Goal: Communication & Community: Answer question/provide support

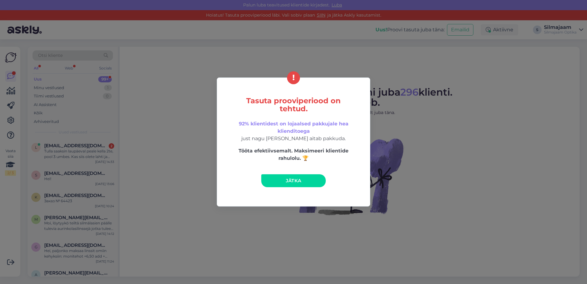
click at [282, 177] on link "Jätka" at bounding box center [293, 180] width 64 height 13
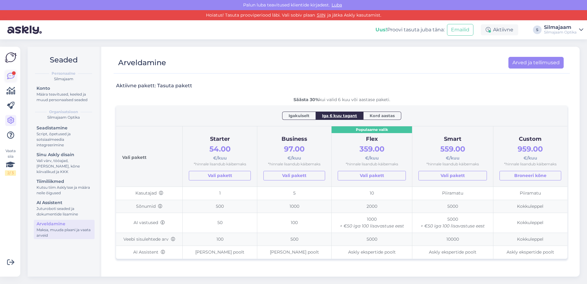
click at [11, 74] on icon at bounding box center [10, 75] width 7 height 7
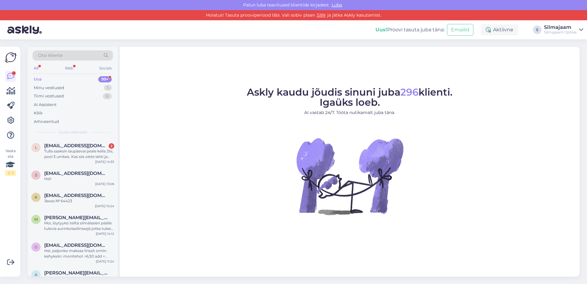
click at [54, 80] on div "Uus 99+" at bounding box center [73, 79] width 80 height 9
click at [56, 147] on span "[EMAIL_ADDRESS][DOMAIN_NAME]" at bounding box center [76, 146] width 64 height 6
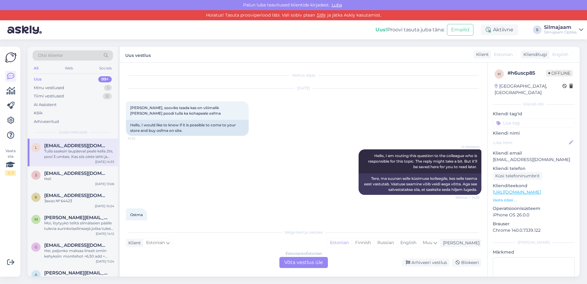
scroll to position [66, 0]
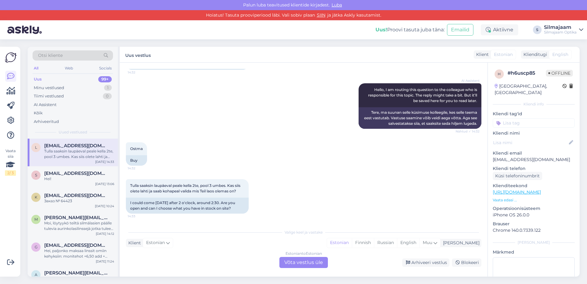
click at [307, 264] on div "Estonian to Estonian Võta vestlus üle" at bounding box center [303, 262] width 49 height 11
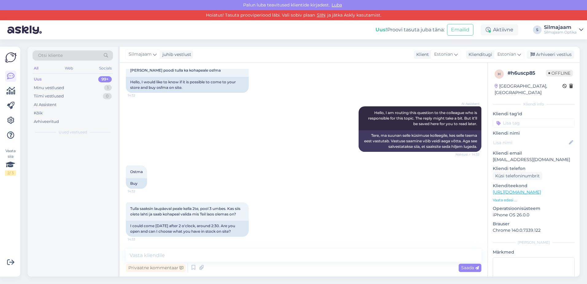
scroll to position [43, 0]
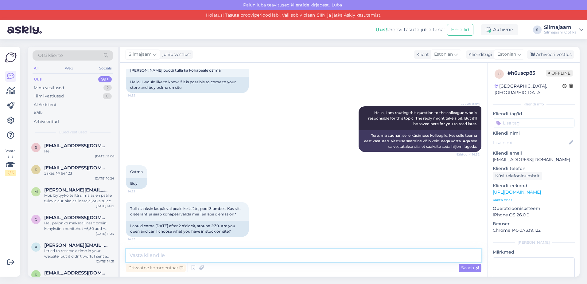
click at [245, 255] on textarea at bounding box center [304, 255] width 356 height 13
type textarea "t"
type textarea "Tere"
click at [465, 268] on span "Saada" at bounding box center [470, 268] width 18 height 6
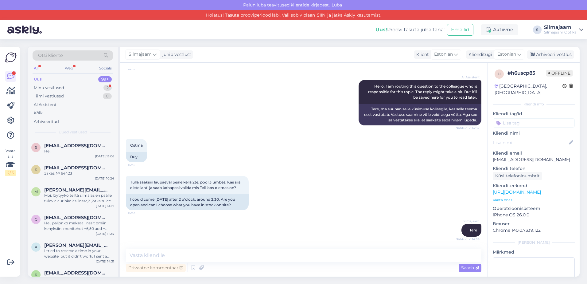
scroll to position [150, 0]
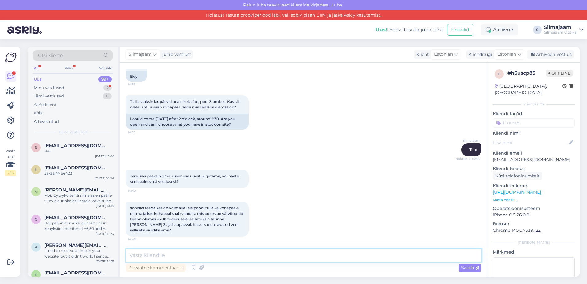
click at [176, 255] on textarea at bounding box center [304, 255] width 356 height 13
type textarea "Tugevustega peab tellima , kohapeal ei ole."
click at [467, 268] on span "Saada" at bounding box center [470, 268] width 18 height 6
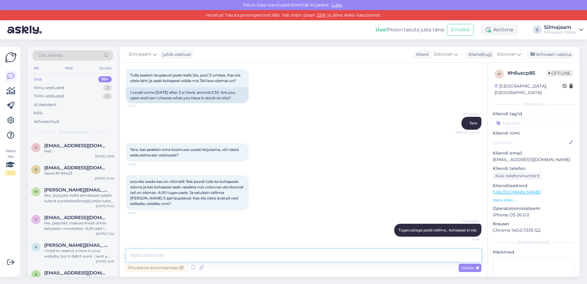
click at [255, 255] on textarea at bounding box center [304, 255] width 356 height 13
click at [144, 255] on textarea "Laup'eval kuni 16.oo avatud" at bounding box center [304, 255] width 356 height 13
type textarea "Laupäeval kuni 16.oo avatud"
click at [467, 269] on span "Saada" at bounding box center [470, 268] width 18 height 6
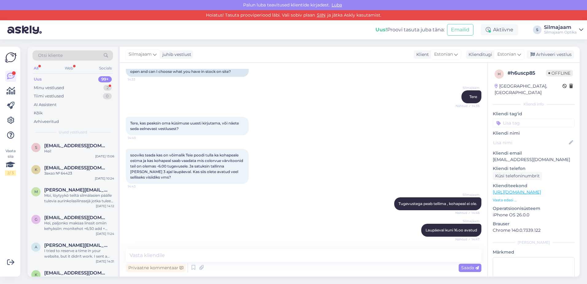
scroll to position [235, 0]
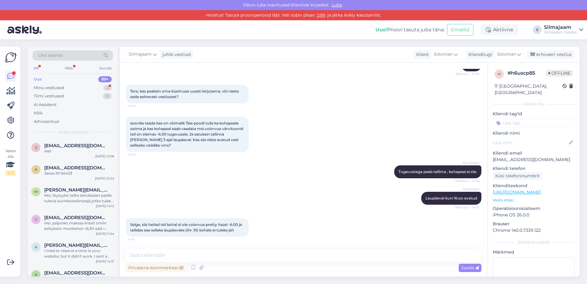
click at [339, 5] on span "Luba" at bounding box center [337, 5] width 14 height 6
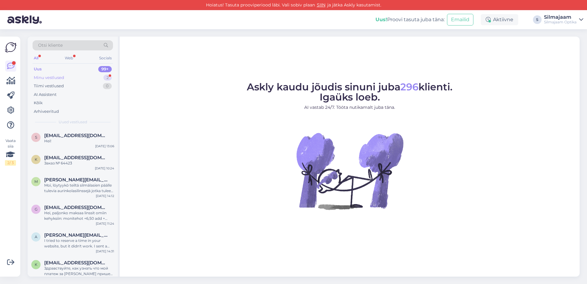
click at [56, 77] on div "Minu vestlused" at bounding box center [49, 78] width 30 height 6
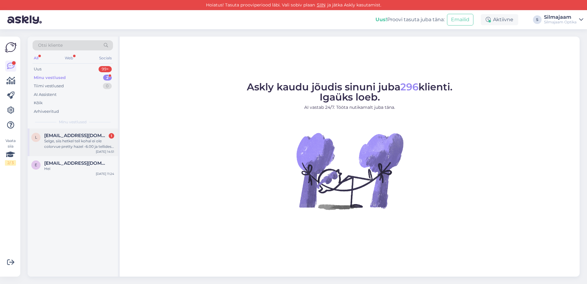
click at [54, 139] on div "Selge, siis hetkel teil kohal ei ole colorvue pretty hazel -6.00 ja tellides se…" at bounding box center [79, 143] width 70 height 11
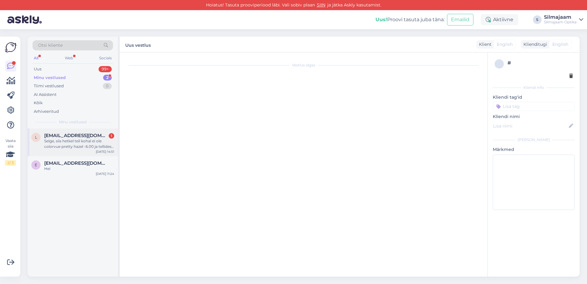
scroll to position [224, 0]
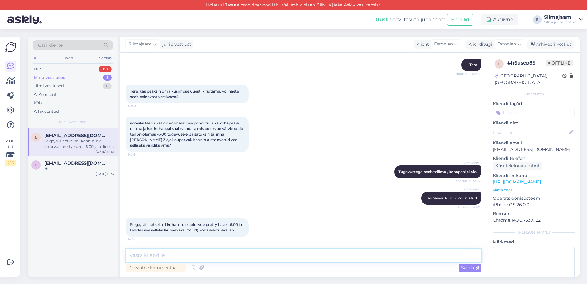
click at [183, 257] on textarea at bounding box center [304, 255] width 356 height 13
type textarea "muidu peab tellima ja 2-3 nädalat . Natuke hiljem saan teada ehk meil [GEOGRAPH…"
click at [463, 269] on span "Saada" at bounding box center [470, 268] width 18 height 6
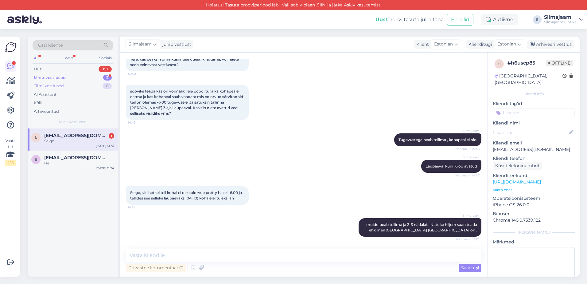
scroll to position [283, 0]
